Goal: Task Accomplishment & Management: Use online tool/utility

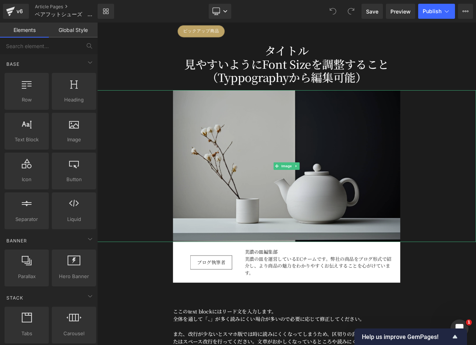
scroll to position [128, 0]
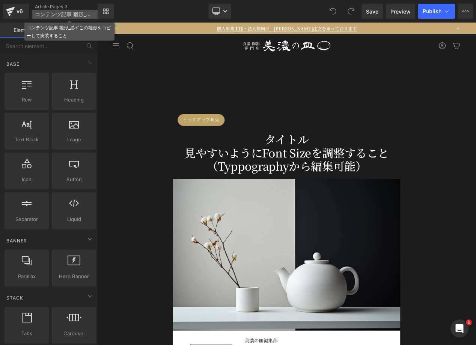
click at [60, 14] on span "コンテンツ記事 雛形_必ずこの雛形をコピーして実装すること" at bounding box center [65, 14] width 61 height 6
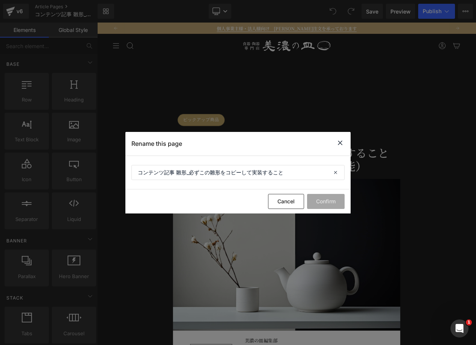
click at [342, 141] on icon at bounding box center [340, 142] width 9 height 9
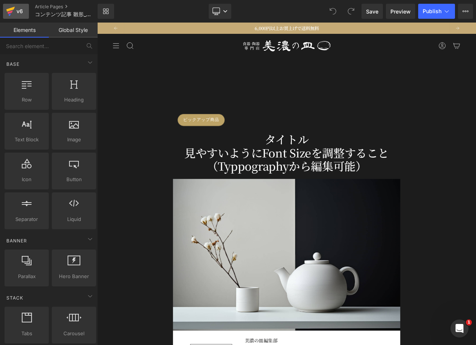
click at [18, 11] on div "v6" at bounding box center [19, 11] width 9 height 10
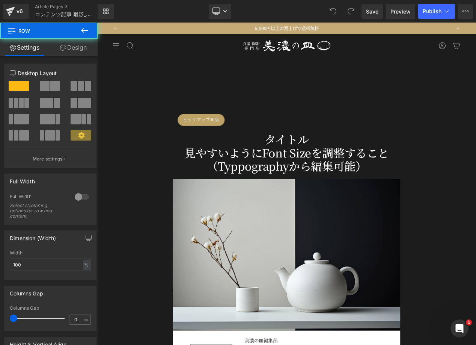
click at [142, 132] on div "ピックアップ商品 Button タイトル 見やすいようにFont Sizeを調整すること（Typpographyから編集可能） Heading Row" at bounding box center [324, 163] width 455 height 85
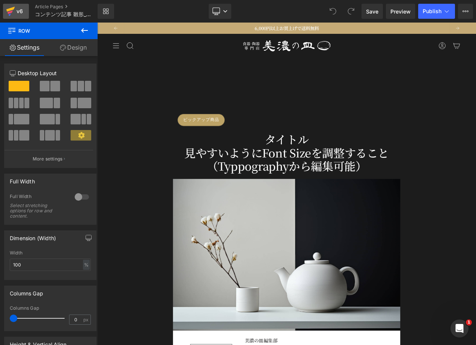
click at [7, 17] on icon at bounding box center [10, 11] width 9 height 19
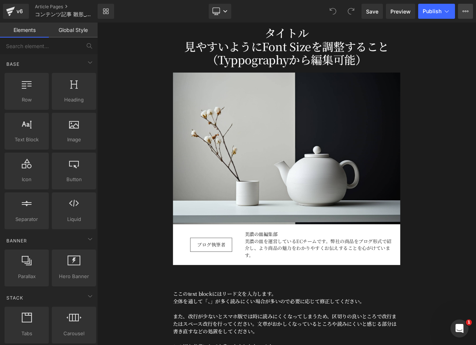
click at [463, 15] on button "View Live Page View with current Template Save Template to Library Schedule Pub…" at bounding box center [465, 11] width 15 height 15
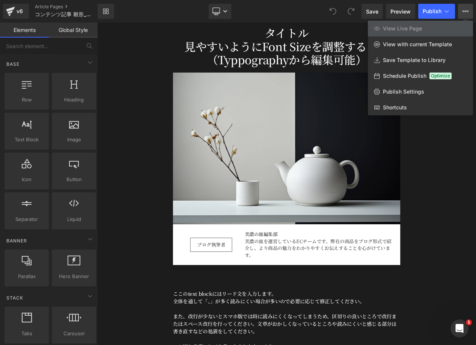
click at [293, 13] on div "Library Desktop Desktop Laptop Tablet Mobile Save Preview Publish Scheduled Vie…" at bounding box center [287, 11] width 379 height 15
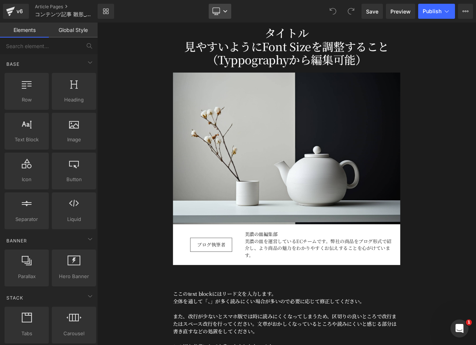
click at [225, 10] on icon at bounding box center [225, 11] width 5 height 5
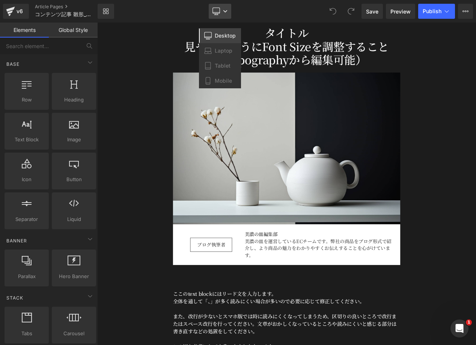
click at [225, 10] on icon at bounding box center [225, 11] width 5 height 5
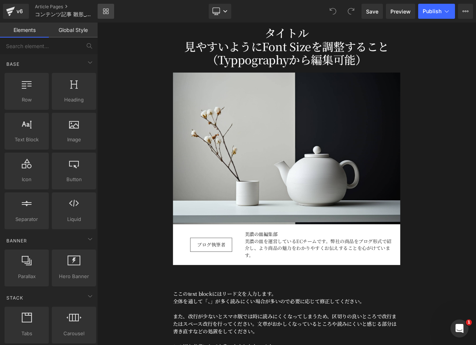
click at [110, 14] on link "Library" at bounding box center [106, 11] width 17 height 15
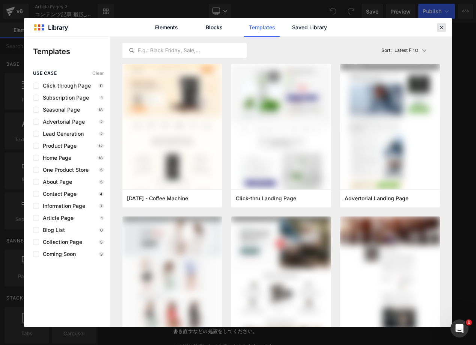
click at [442, 29] on icon at bounding box center [442, 27] width 7 height 7
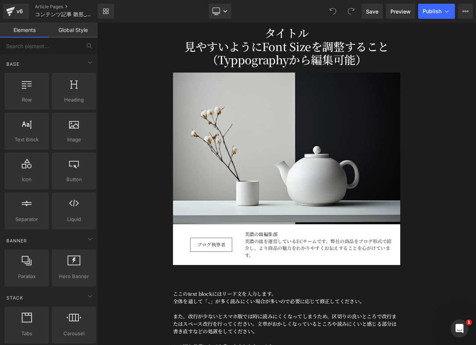
click at [72, 33] on link "Global Style" at bounding box center [73, 30] width 49 height 15
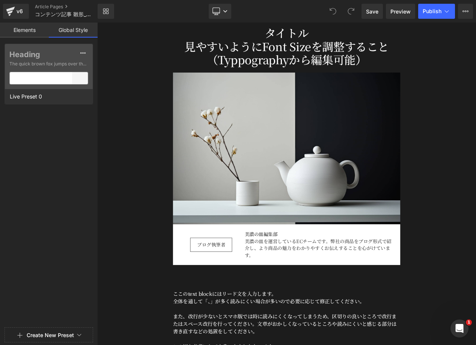
click at [21, 29] on link "Elements" at bounding box center [24, 30] width 49 height 15
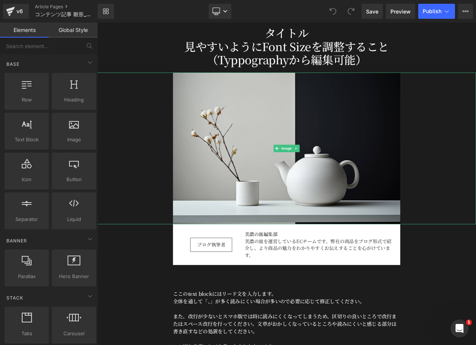
click at [135, 126] on div at bounding box center [324, 174] width 455 height 182
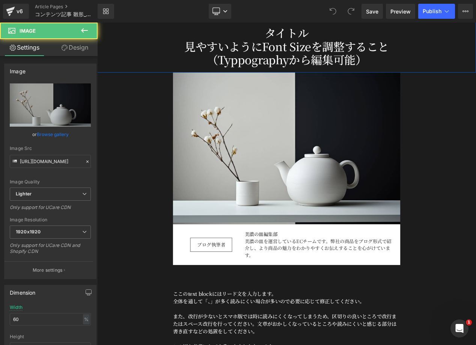
click at [183, 46] on div "ピックアップ商品 Button タイトル 見やすいようにFont Sizeを調整すること（Typpographyから編集可能） Heading Row" at bounding box center [324, 36] width 455 height 85
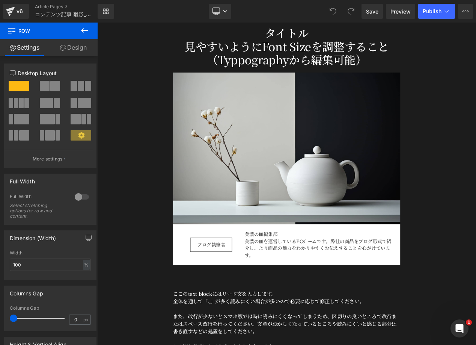
click at [136, 17] on div "Library Desktop Desktop Laptop Tablet Mobile Save Preview Publish Scheduled Vie…" at bounding box center [287, 11] width 379 height 15
click at [105, 12] on icon at bounding box center [104, 13] width 3 height 3
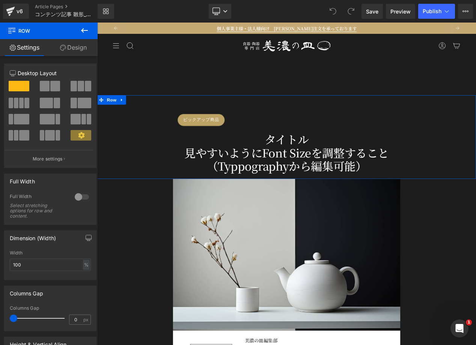
click at [78, 50] on link "Design" at bounding box center [73, 47] width 49 height 17
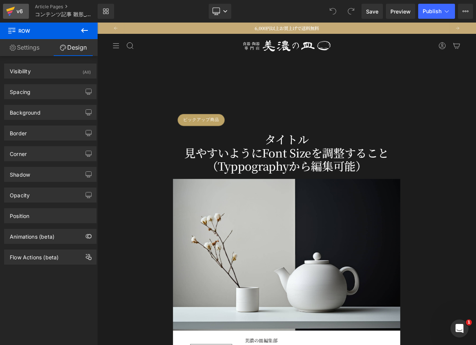
click at [11, 12] on icon at bounding box center [10, 12] width 5 height 3
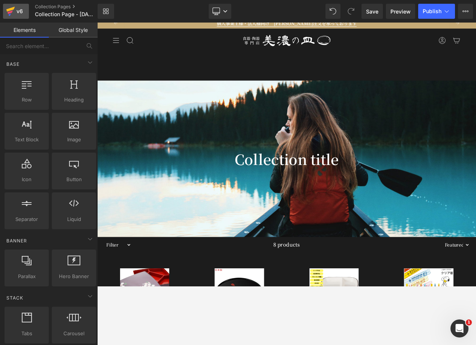
click at [20, 10] on div "v6" at bounding box center [19, 11] width 9 height 10
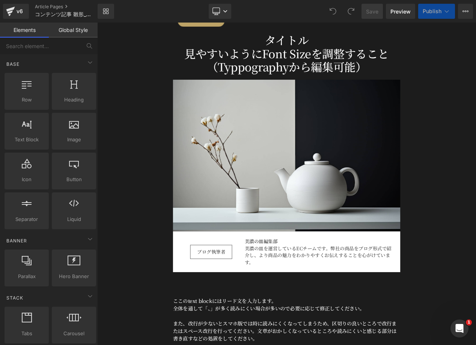
scroll to position [147, 0]
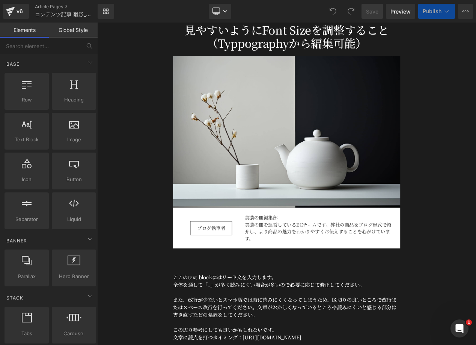
click at [70, 33] on link "Global Style" at bounding box center [73, 30] width 49 height 15
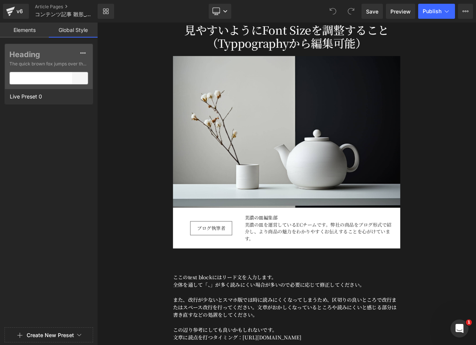
click at [184, 130] on div at bounding box center [324, 154] width 455 height 182
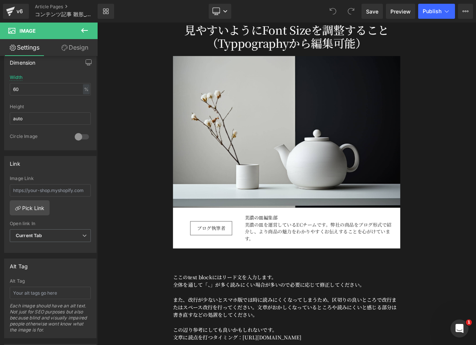
scroll to position [0, 0]
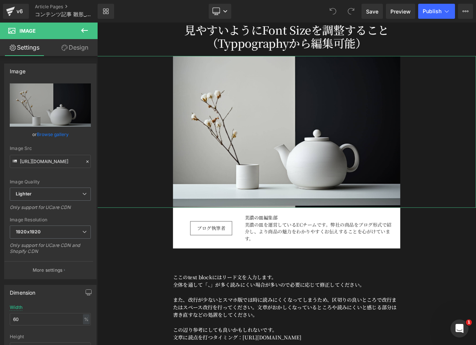
click at [73, 50] on link "Design" at bounding box center [74, 47] width 49 height 17
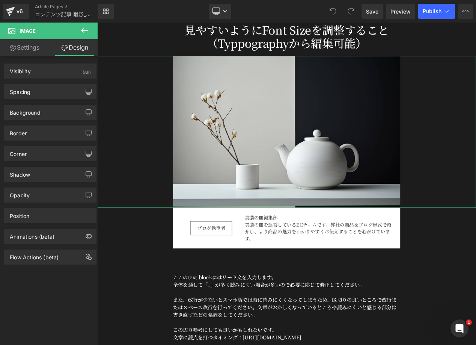
click at [28, 50] on link "Settings" at bounding box center [24, 47] width 49 height 17
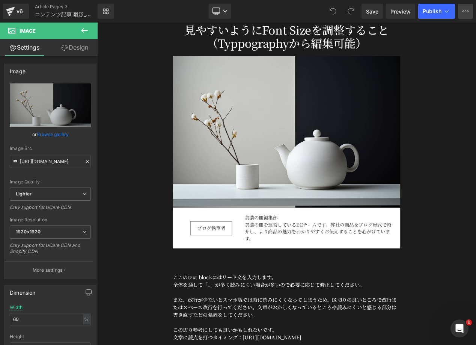
click at [468, 12] on icon at bounding box center [466, 11] width 6 height 6
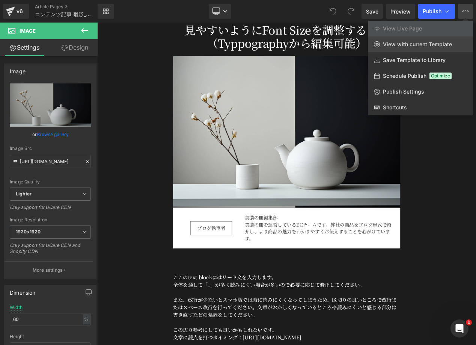
click at [449, 44] on span "View with current Template" at bounding box center [417, 44] width 69 height 7
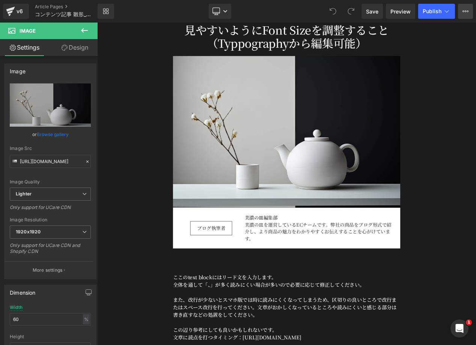
click at [466, 12] on icon at bounding box center [466, 12] width 2 height 2
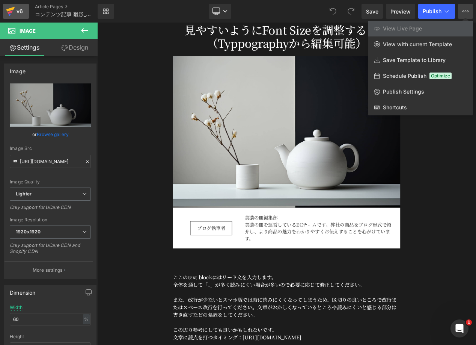
click at [15, 13] on div "v6" at bounding box center [19, 11] width 9 height 10
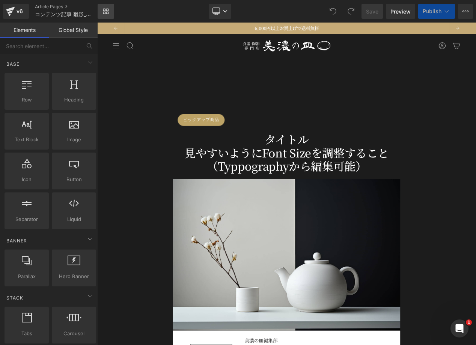
click at [105, 16] on link "Library" at bounding box center [106, 11] width 17 height 15
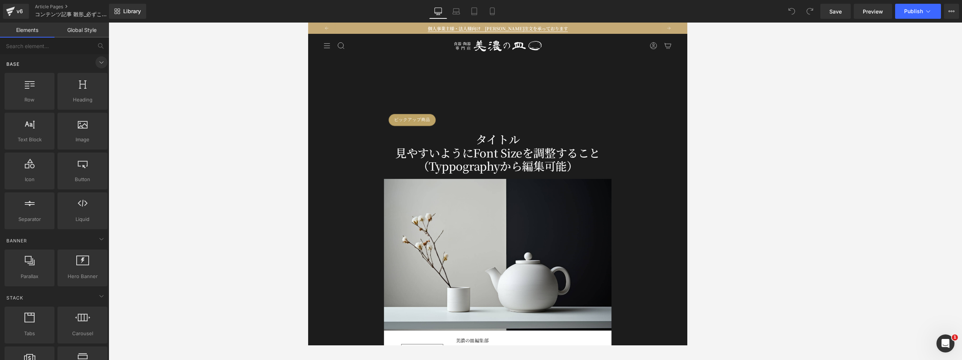
click at [98, 67] on icon at bounding box center [101, 62] width 9 height 9
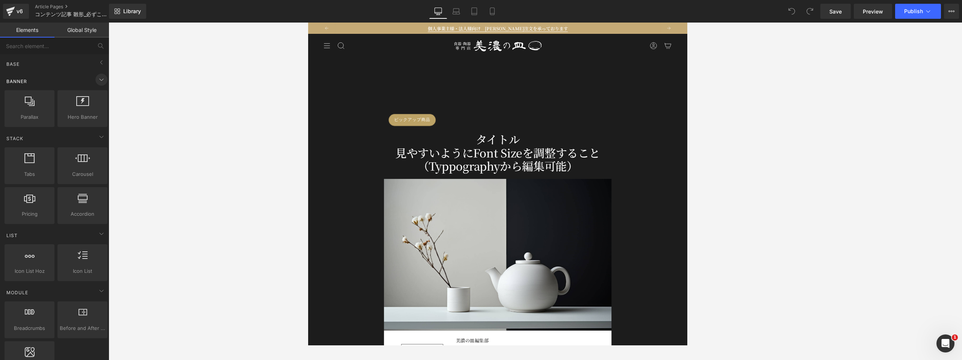
click at [100, 81] on icon at bounding box center [101, 79] width 9 height 9
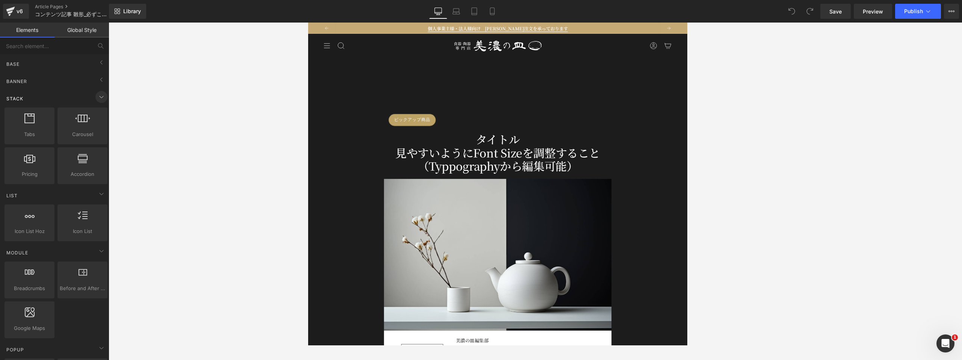
click at [99, 96] on icon at bounding box center [101, 96] width 9 height 9
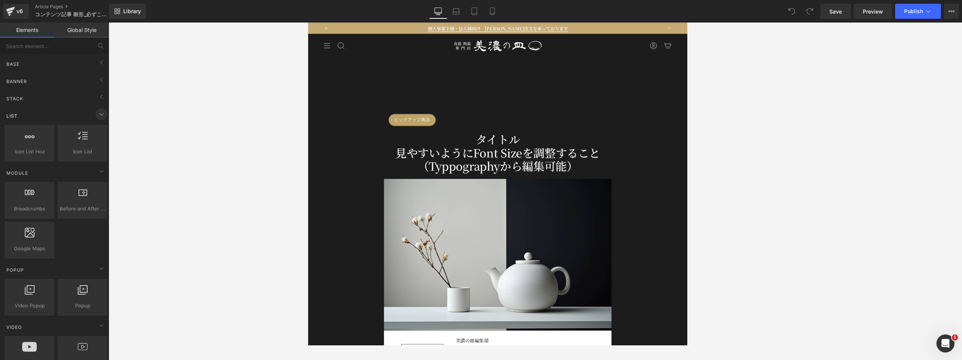
click at [98, 114] on icon at bounding box center [101, 114] width 9 height 9
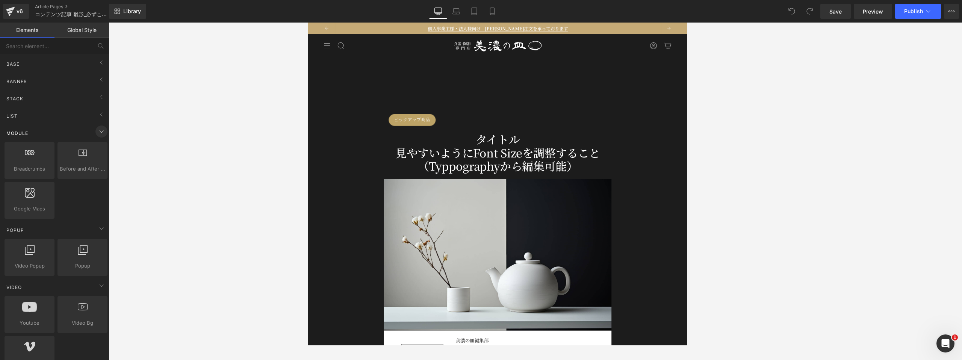
click at [97, 133] on icon at bounding box center [101, 131] width 9 height 9
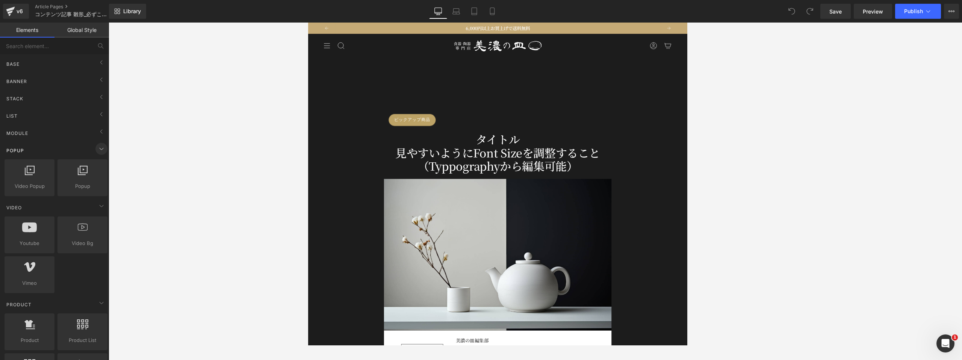
click at [97, 148] on icon at bounding box center [101, 148] width 9 height 9
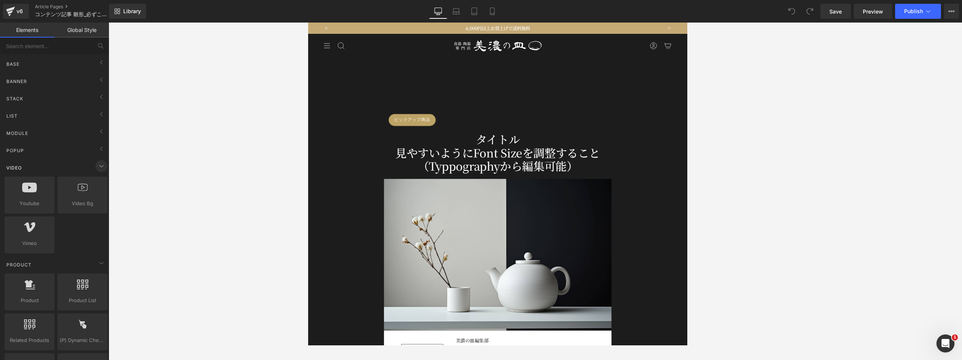
click at [98, 171] on span at bounding box center [101, 166] width 12 height 12
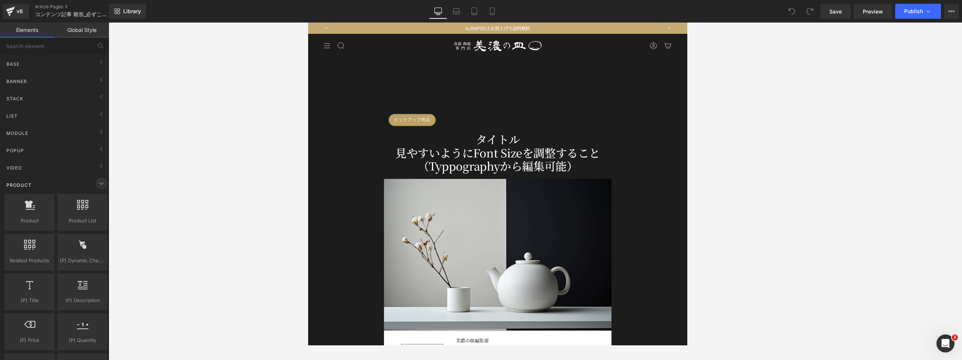
click at [98, 183] on icon at bounding box center [101, 183] width 9 height 9
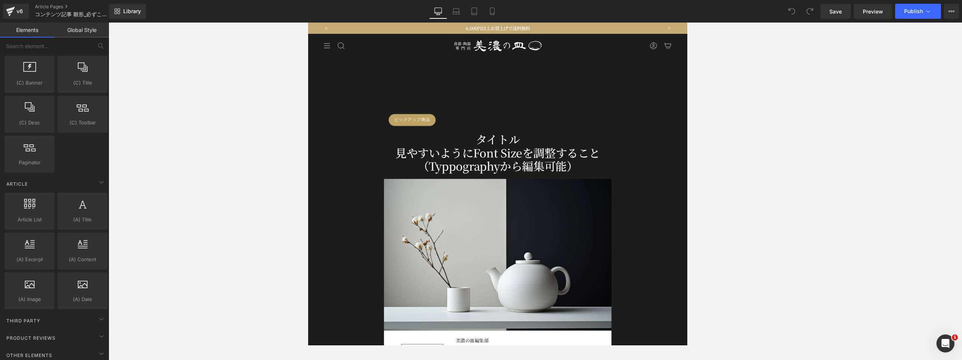
scroll to position [476, 0]
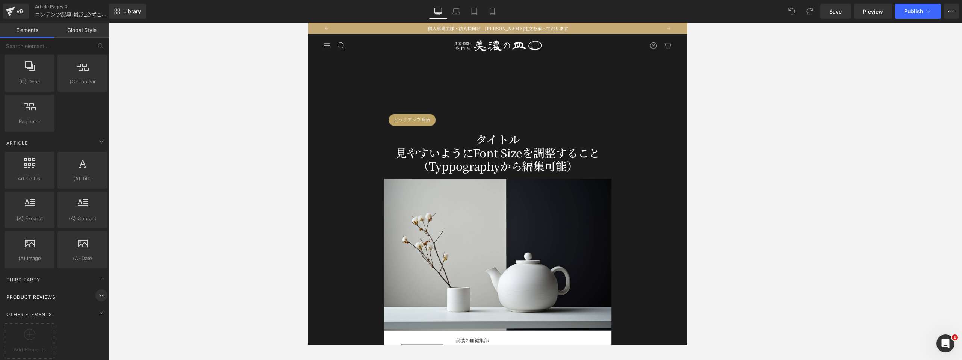
click at [97, 291] on icon at bounding box center [101, 295] width 9 height 9
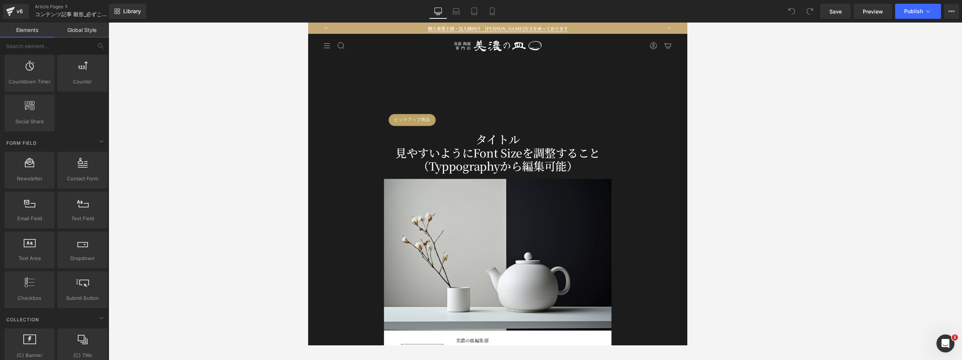
scroll to position [0, 0]
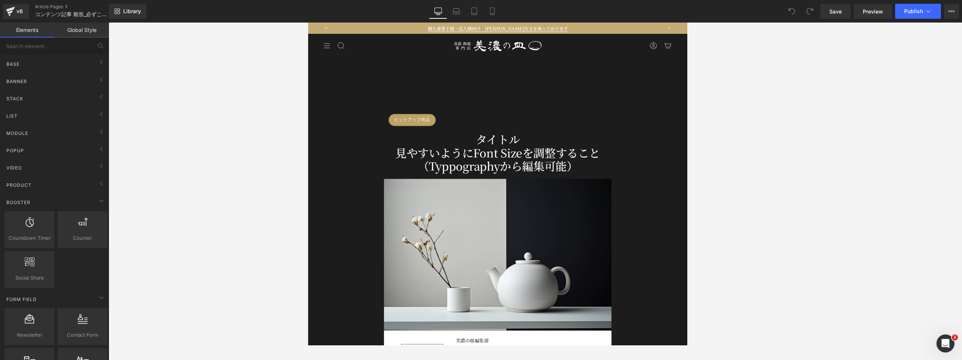
click at [89, 33] on link "Global Style" at bounding box center [81, 30] width 54 height 15
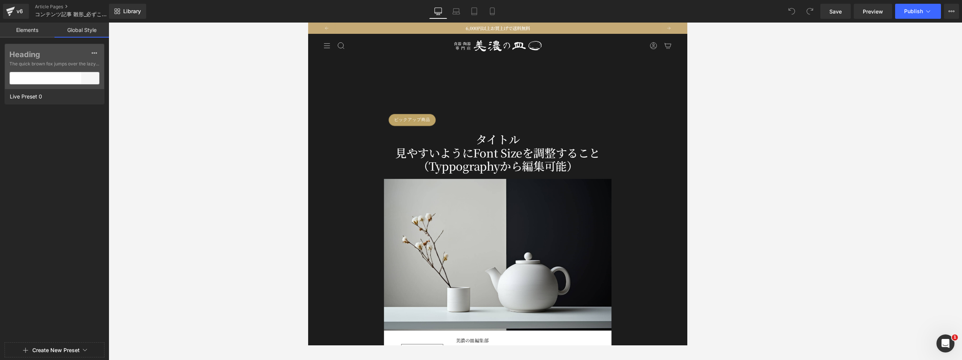
click at [30, 32] on link "Elements" at bounding box center [27, 30] width 54 height 15
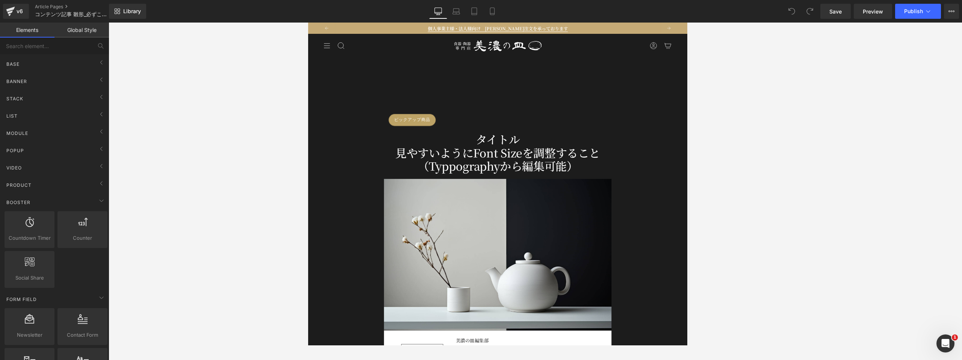
click at [68, 30] on link "Global Style" at bounding box center [81, 30] width 54 height 15
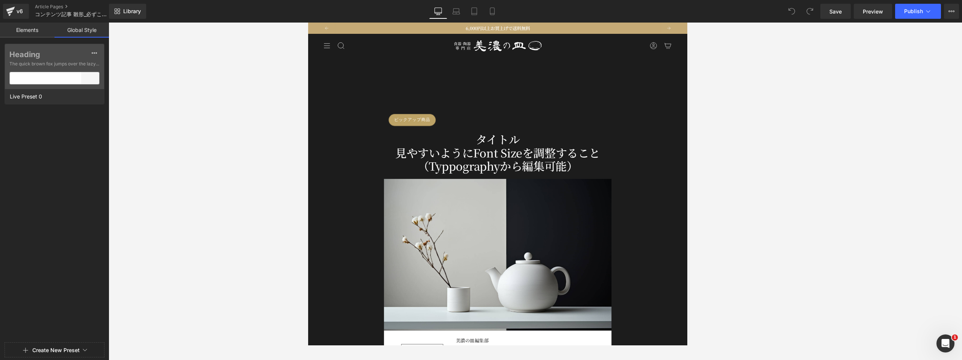
click at [34, 35] on link "Elements" at bounding box center [27, 30] width 54 height 15
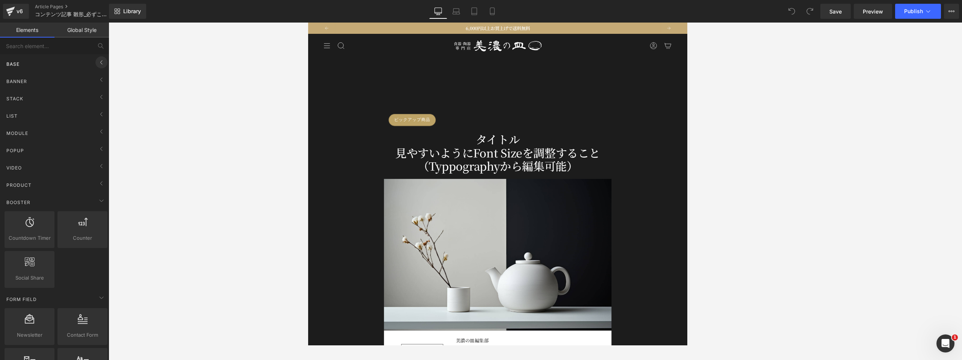
click at [97, 62] on icon at bounding box center [101, 62] width 9 height 9
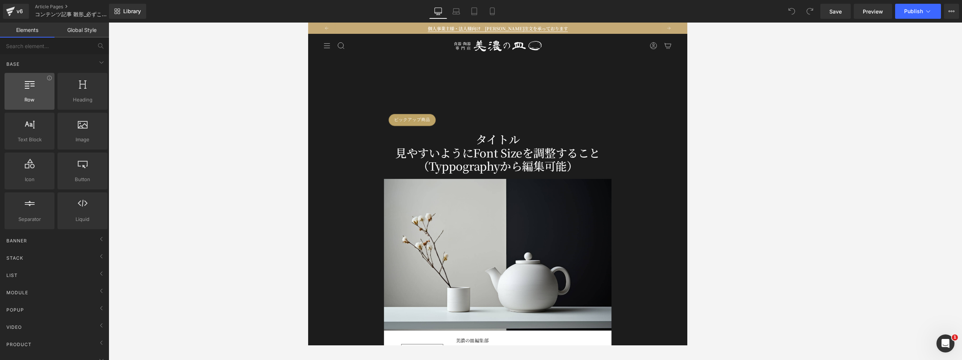
click at [28, 92] on div at bounding box center [29, 87] width 45 height 17
click at [476, 11] on icon at bounding box center [492, 12] width 8 height 8
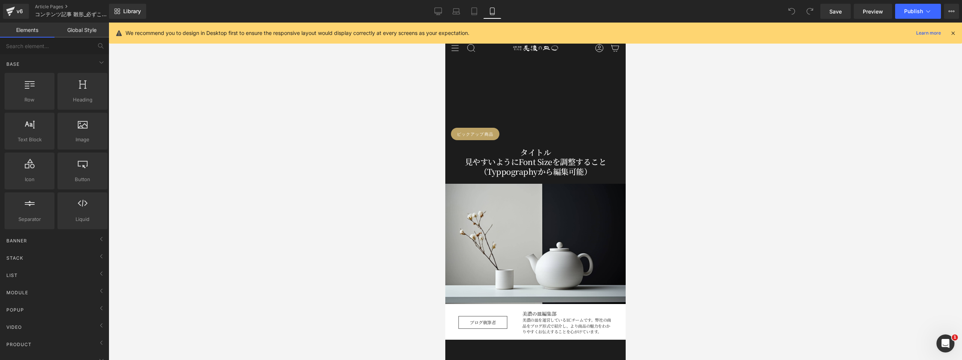
click at [476, 31] on div "We recommend you to design in Desktop first to ensure the responsive layout wou…" at bounding box center [535, 33] width 853 height 21
click at [476, 33] on icon at bounding box center [953, 33] width 7 height 7
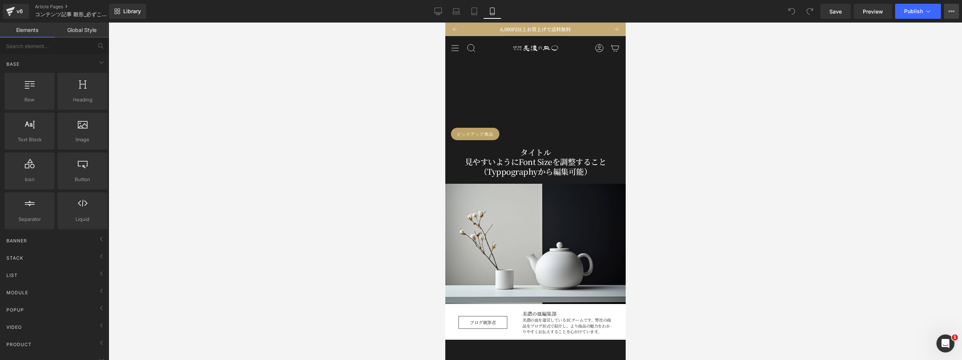
click at [476, 6] on button "View Live Page View with current Template Save Template to Library Schedule Pub…" at bounding box center [951, 11] width 15 height 15
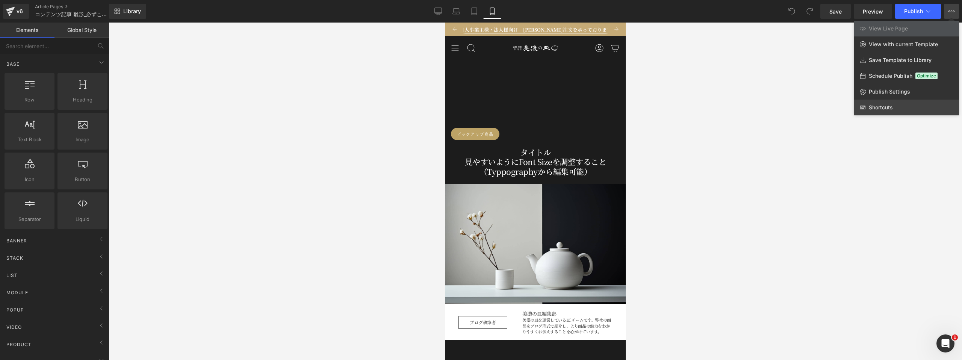
click at [476, 107] on span "Shortcuts" at bounding box center [881, 107] width 24 height 7
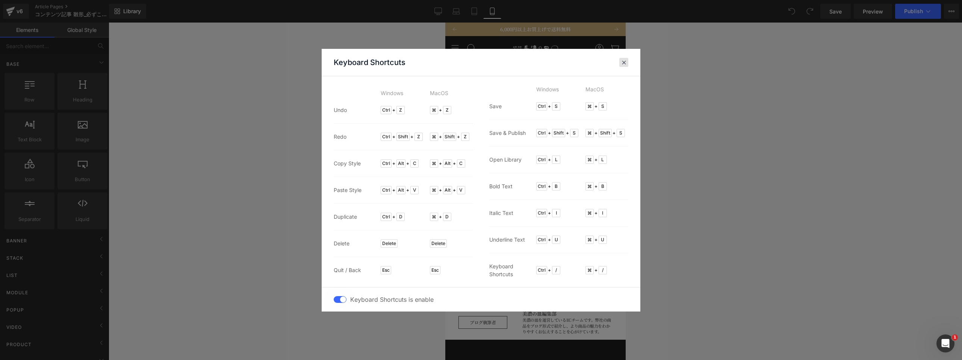
click at [476, 60] on span at bounding box center [624, 62] width 6 height 6
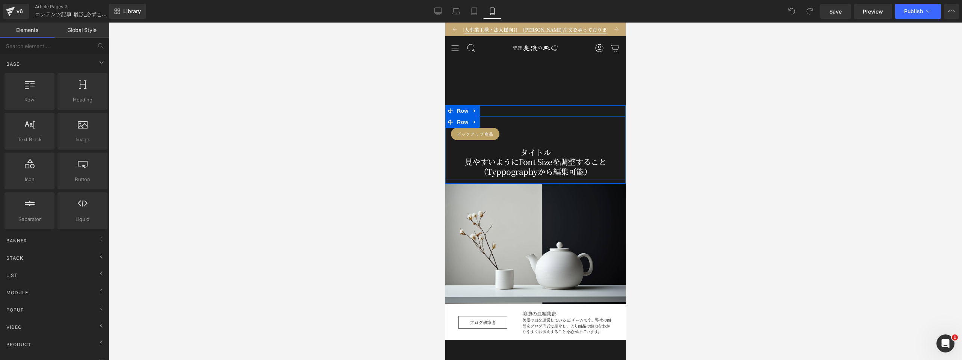
click at [476, 118] on div "ピックアップ商品 Button タイトル 見やすいようにFont Sizeを調整すること（Typpographyから編集可能） Heading Row" at bounding box center [535, 148] width 180 height 64
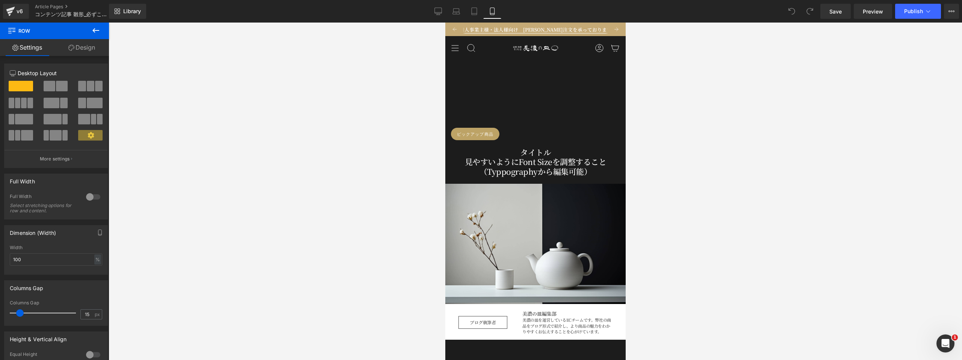
click at [97, 31] on icon at bounding box center [95, 30] width 9 height 9
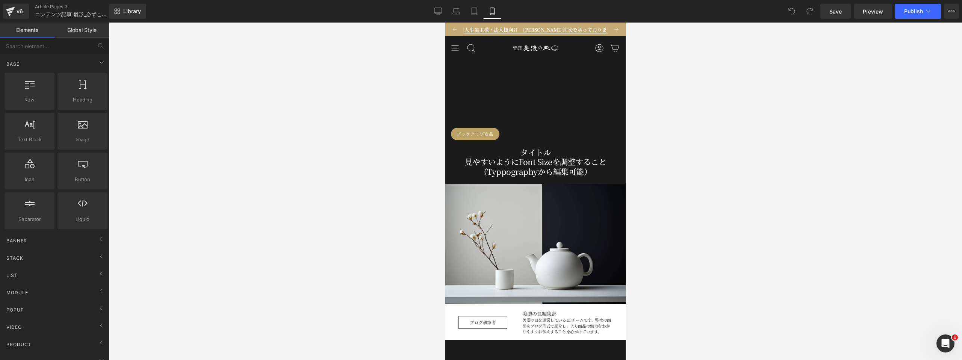
click at [434, 7] on link "Desktop" at bounding box center [438, 11] width 18 height 15
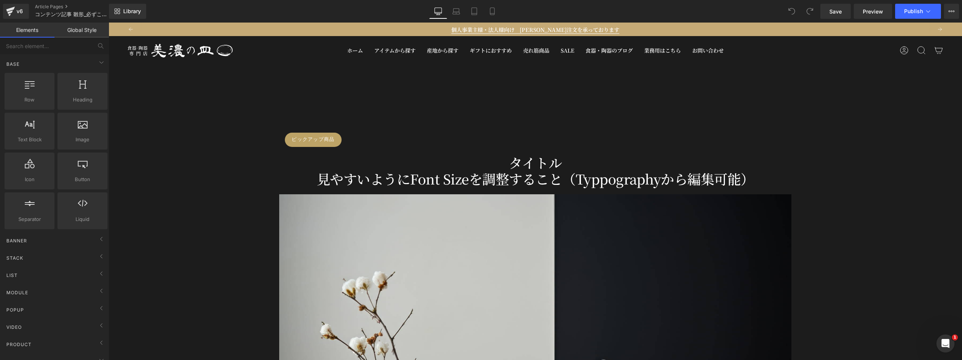
click at [279, 44] on div at bounding box center [234, 51] width 214 height 18
click at [310, 129] on icon at bounding box center [309, 127] width 5 height 6
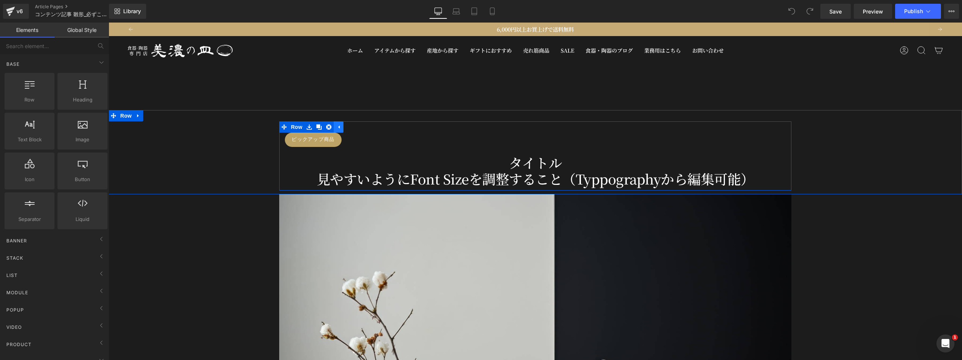
click at [339, 127] on icon at bounding box center [339, 127] width 2 height 3
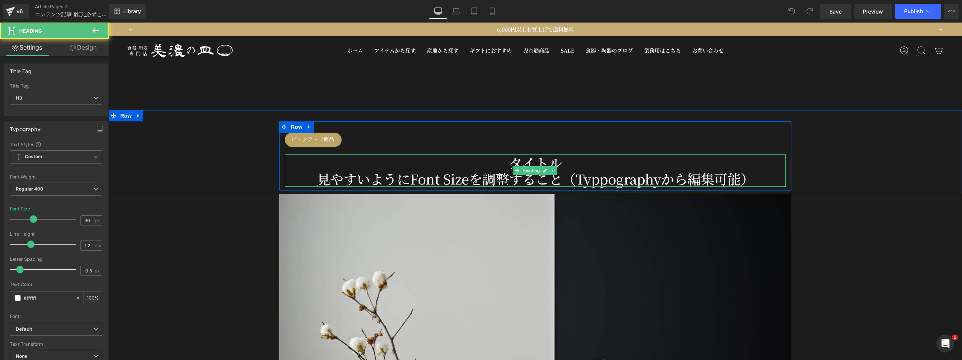
click at [316, 158] on div "タイトル 見やすいようにFont Sizeを調整すること（Typpographyから編集可能）" at bounding box center [535, 170] width 501 height 32
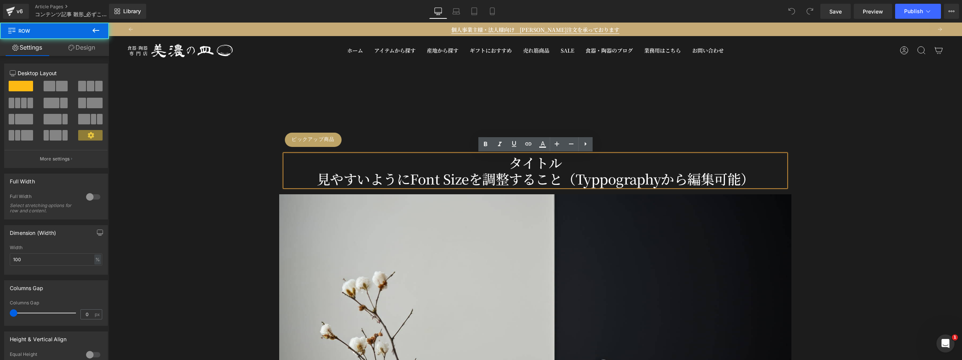
click at [222, 141] on div "ピックアップ商品 Button タイトル 見やすいようにFont Sizeを調整すること（Typpographyから編集可能） Heading Row" at bounding box center [535, 155] width 853 height 69
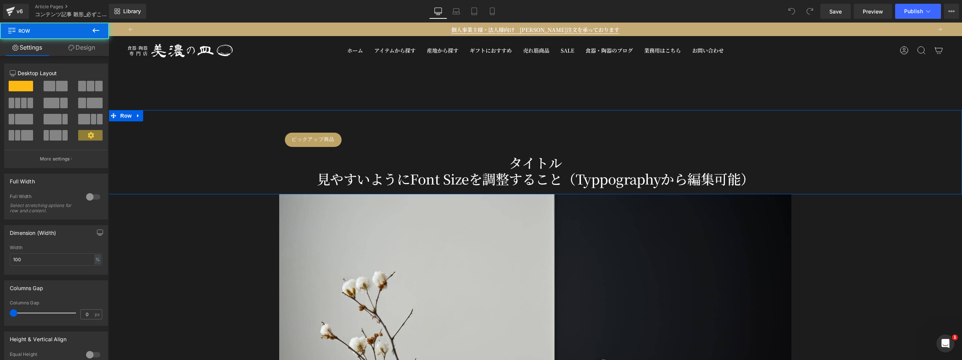
click at [250, 162] on div "ピックアップ商品 Button タイトル 見やすいようにFont Sizeを調整すること（Typpographyから編集可能） Heading Row" at bounding box center [535, 155] width 853 height 69
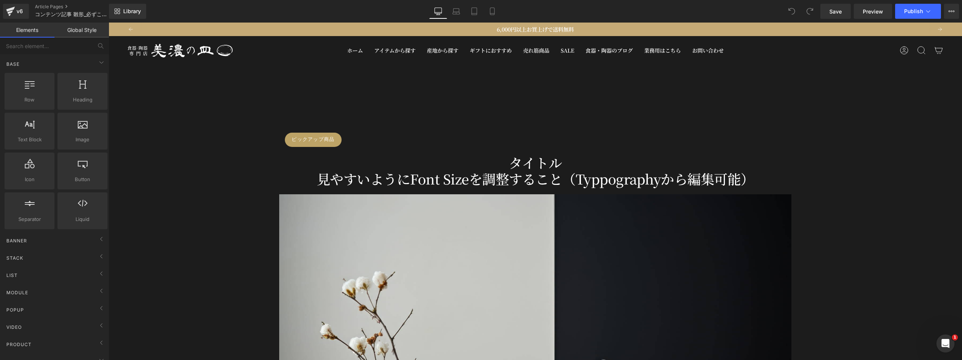
click at [123, 13] on span "Library" at bounding box center [132, 11] width 18 height 7
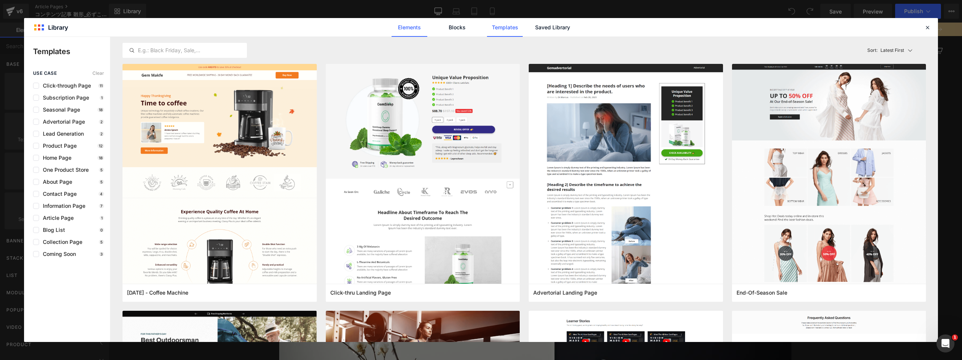
click at [422, 31] on link "Elements" at bounding box center [410, 27] width 36 height 19
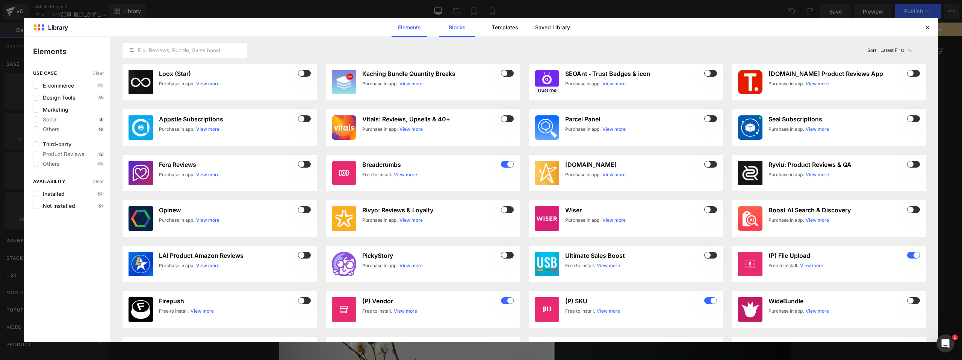
click at [452, 31] on link "Blocks" at bounding box center [457, 27] width 36 height 19
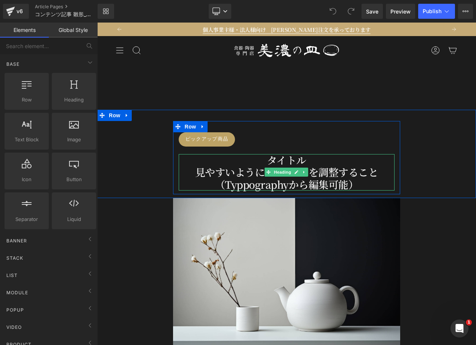
click at [230, 164] on div "タイトル 見やすいようにFont Sizeを調整すること（Typpographyから編集可能）" at bounding box center [287, 172] width 216 height 36
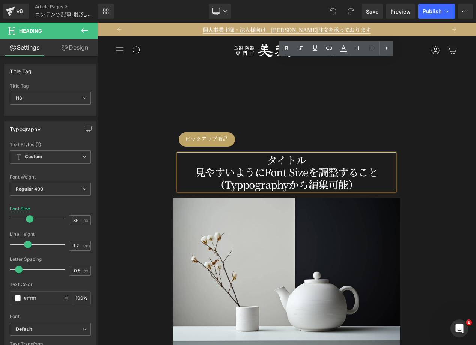
click at [262, 177] on div "見やすいようにFont Sizeを調整すること（Typpographyから編集可能）" at bounding box center [287, 178] width 216 height 24
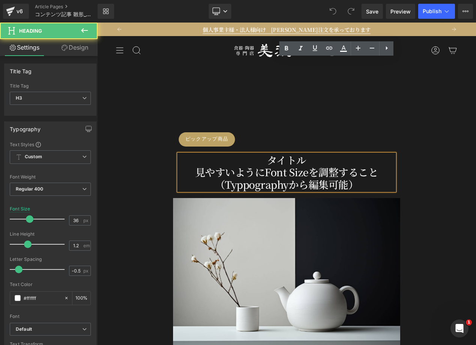
click at [276, 187] on div "見やすいようにFont Sizeを調整すること（Typpographyから編集可能）" at bounding box center [287, 178] width 216 height 24
click at [284, 169] on div "見やすいようにFont Sizeを調整すること（Typpographyから編集可能）" at bounding box center [287, 178] width 216 height 24
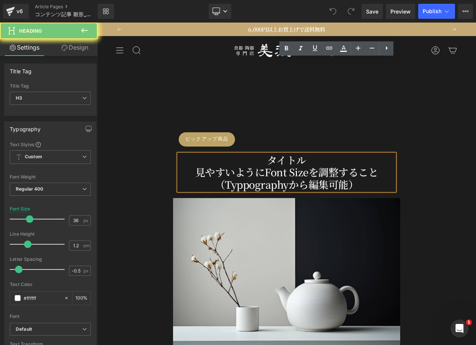
click at [299, 170] on div "見やすいようにFont Sizeを調整すること（Typpographyから編集可能）" at bounding box center [287, 178] width 216 height 24
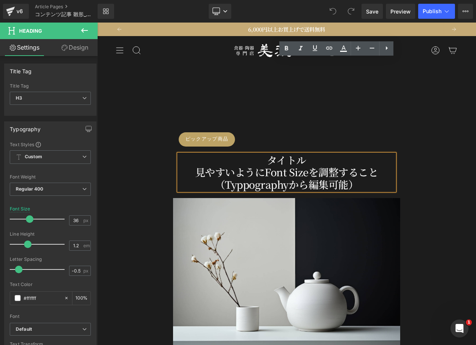
click at [214, 170] on div "見やすいようにFont Sizeを調整すること（Typpographyから編集可能）" at bounding box center [287, 178] width 216 height 24
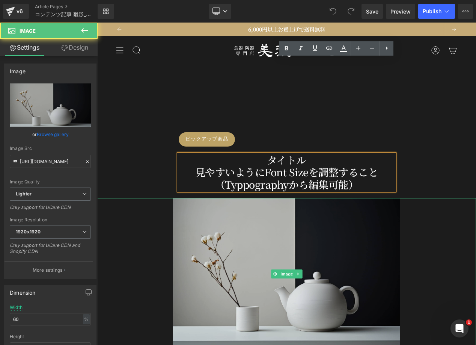
click at [234, 236] on img at bounding box center [286, 274] width 227 height 152
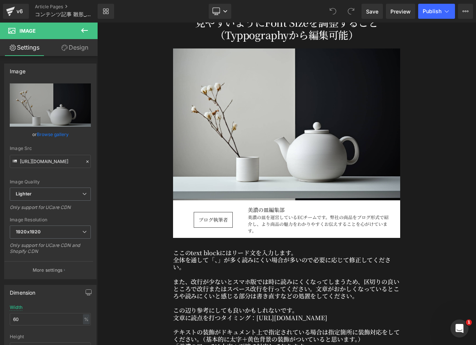
scroll to position [154, 0]
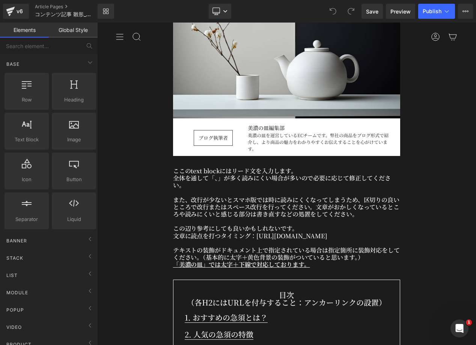
scroll to position [232, 0]
click at [249, 167] on p "ここのtext blockにはリード文を入力します。" at bounding box center [286, 170] width 227 height 7
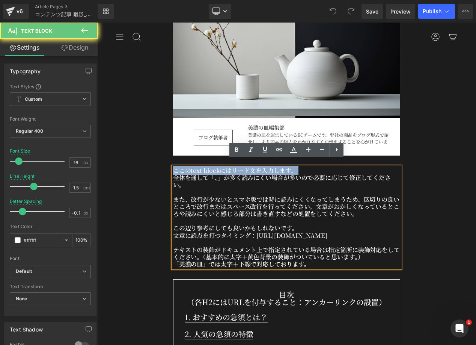
click at [249, 167] on p "ここのtext blockにはリード文を入力します。" at bounding box center [286, 170] width 227 height 7
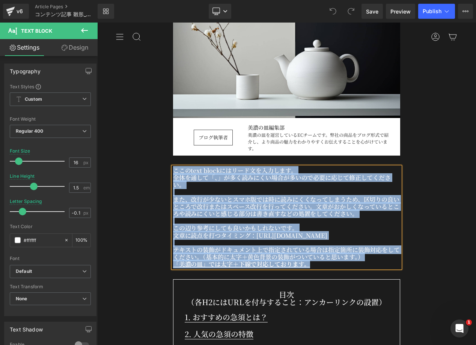
copy div "ここのtext blockにはリード文を入力します。 全体を通して「、」が多く読みにくい場合が多いので必要に応じて修正してください。 また、改行が少ないとスマ…"
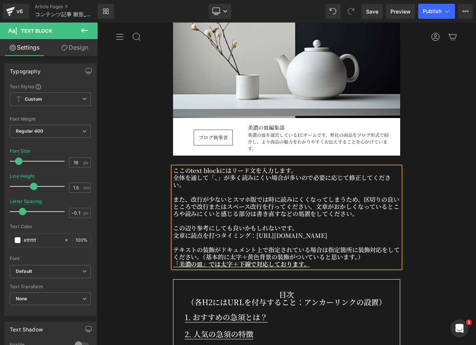
click at [286, 204] on p "また、改行が少ないとスマホ版では時に読みにくくなってしまうため、区切りの良いところで改行またはスペース改行を行ってください。文章がおかしくなっているところや読…" at bounding box center [286, 207] width 227 height 22
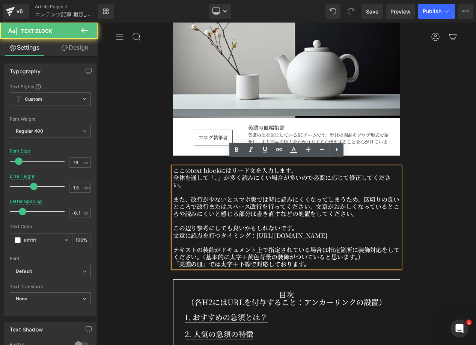
click at [234, 174] on p "全体を通して「、」が多く読みにくい場合が多いので必要に応じて修正してください。" at bounding box center [286, 181] width 227 height 14
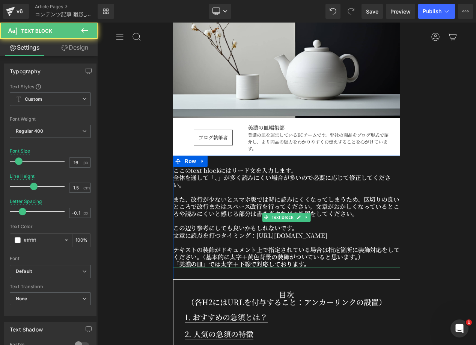
click at [254, 197] on p "また、改行が少ないとスマホ版では時に読みにくくなってしまうため、区切りの良いところで改行またはスペース改行を行ってください。文章がおかしくなっているところや読…" at bounding box center [286, 207] width 227 height 22
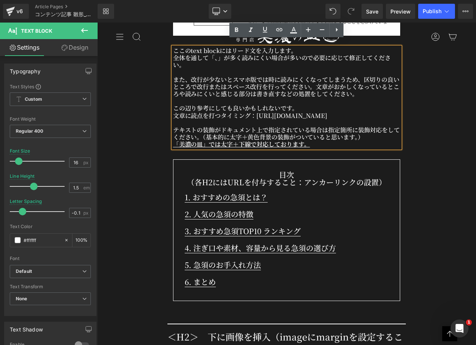
scroll to position [358, 0]
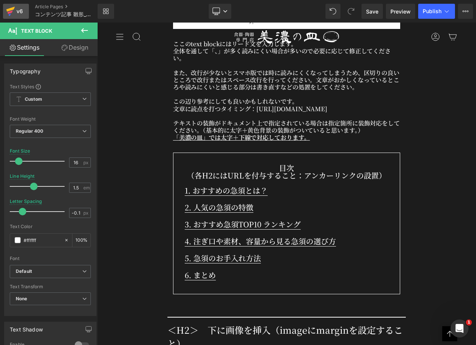
click at [12, 14] on icon at bounding box center [10, 11] width 9 height 19
